Goal: Task Accomplishment & Management: Understand process/instructions

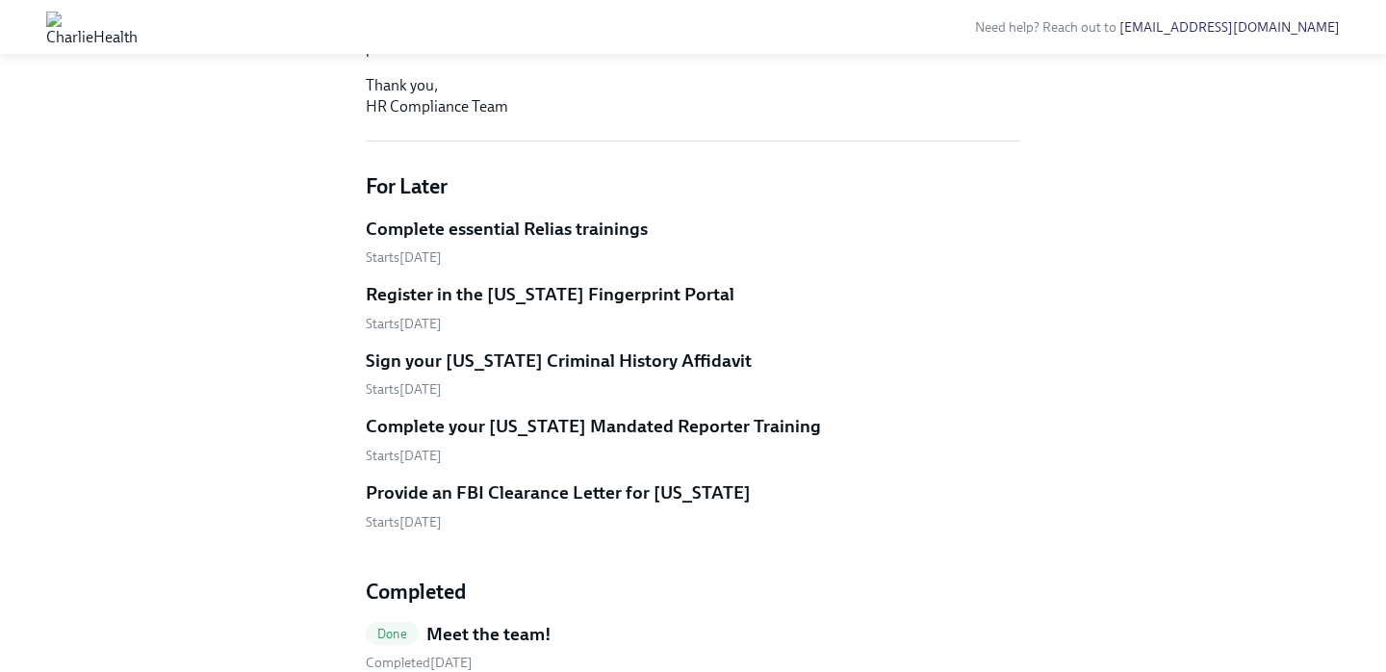
scroll to position [604, 0]
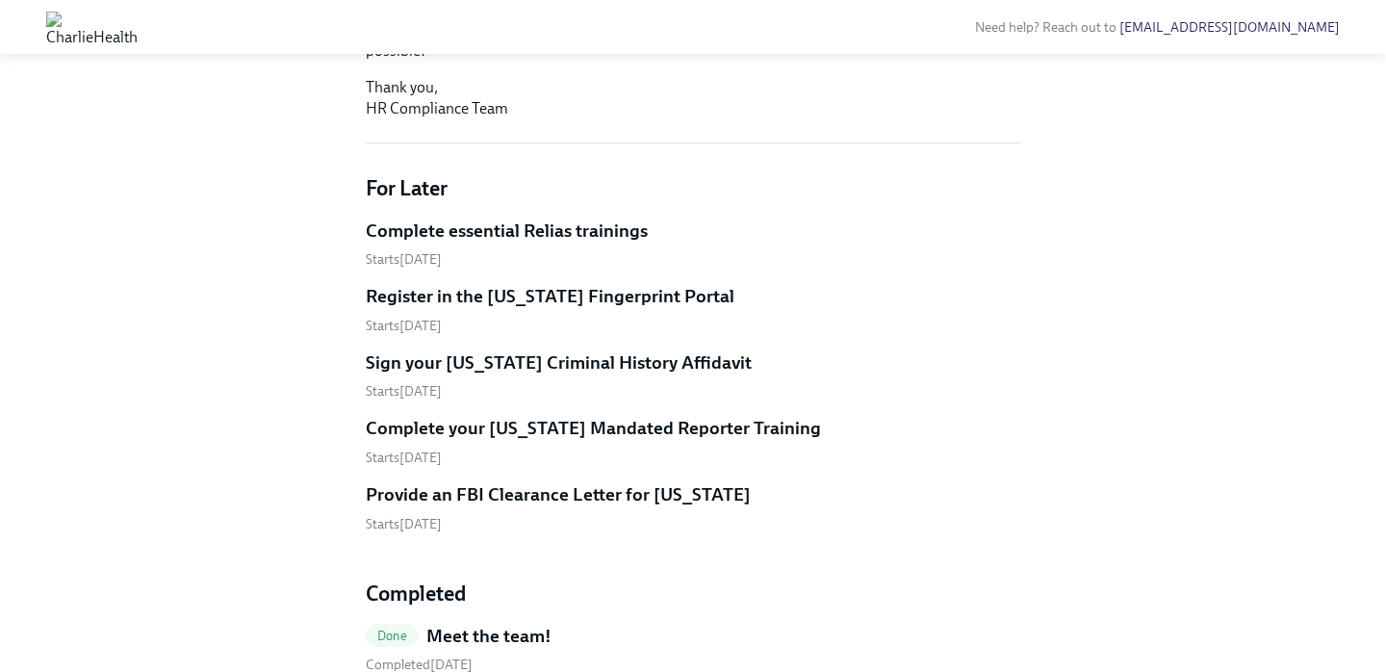
click at [566, 243] on h5 "Complete essential Relias trainings" at bounding box center [507, 230] width 282 height 25
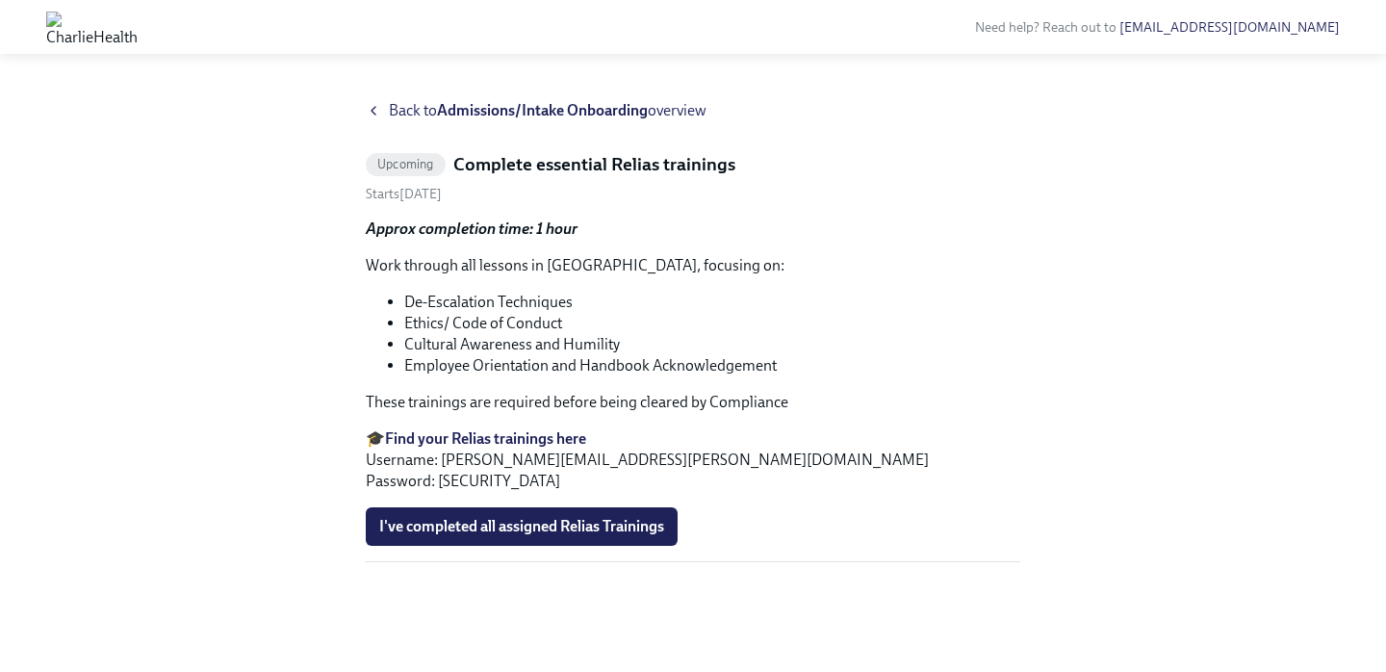
click at [508, 170] on h5 "Complete essential Relias trainings" at bounding box center [594, 164] width 282 height 25
click at [580, 183] on div "Upcoming Complete essential Relias trainings Starts [DATE] Approx completion ti…" at bounding box center [693, 357] width 654 height 410
click at [380, 109] on icon at bounding box center [373, 110] width 15 height 15
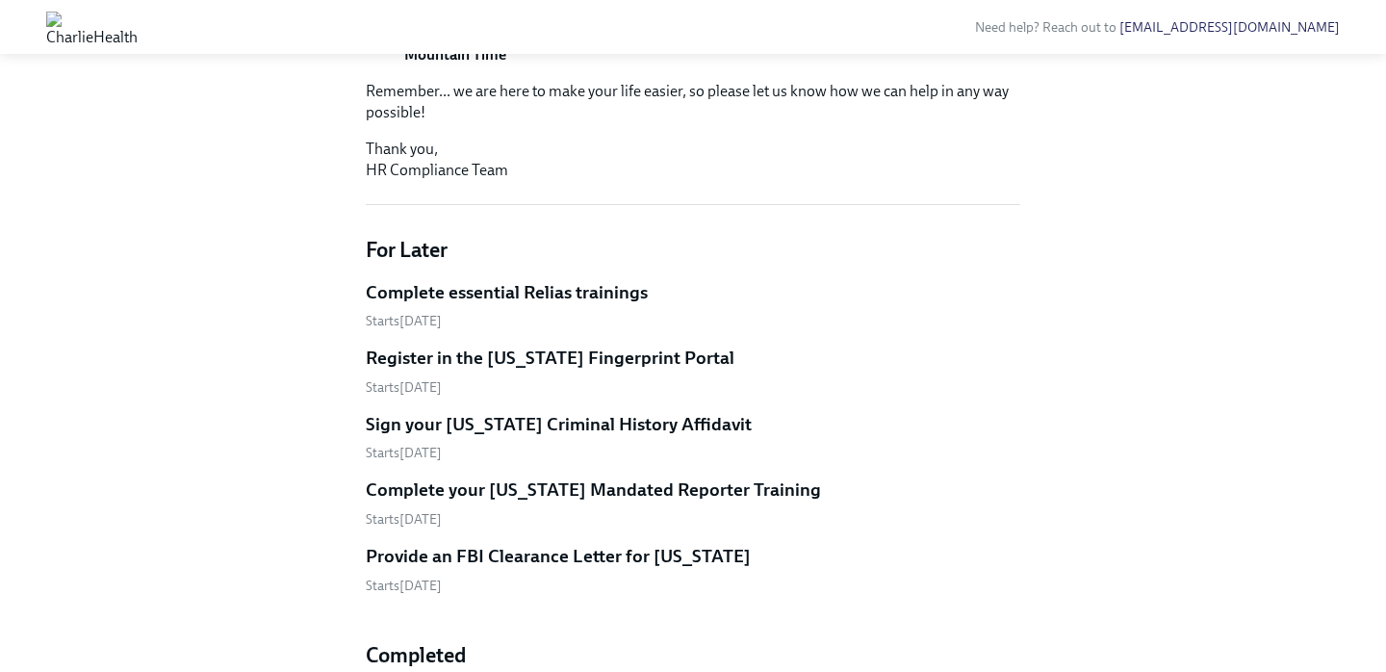
scroll to position [338, 0]
